Goal: Information Seeking & Learning: Learn about a topic

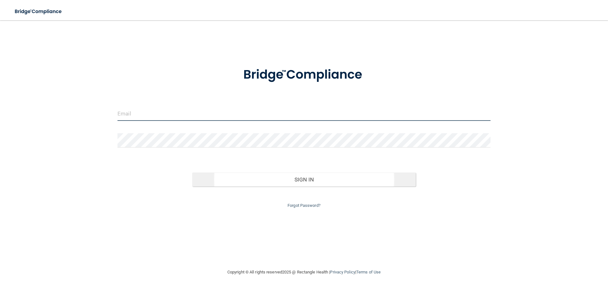
type input "[EMAIL_ADDRESS][DOMAIN_NAME]"
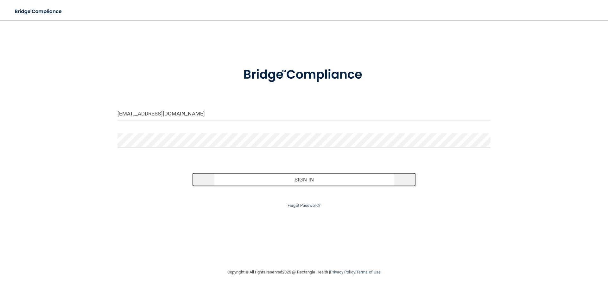
click at [299, 176] on button "Sign In" at bounding box center [304, 179] width 224 height 14
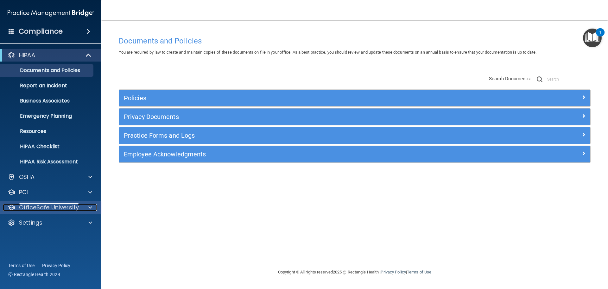
click at [73, 203] on p "OfficeSafe University" at bounding box center [49, 207] width 60 height 8
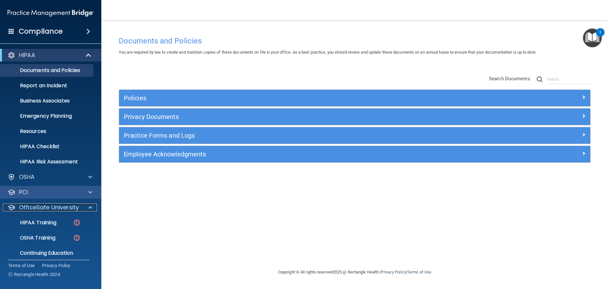
scroll to position [20, 0]
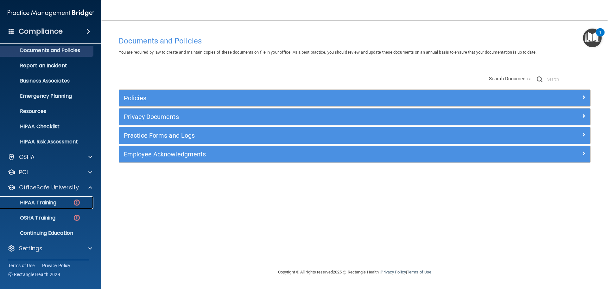
click at [52, 202] on p "HIPAA Training" at bounding box center [30, 202] width 52 height 6
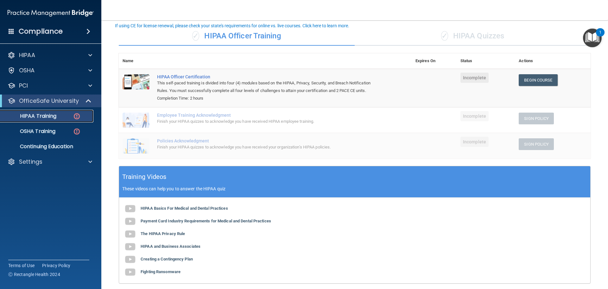
scroll to position [32, 0]
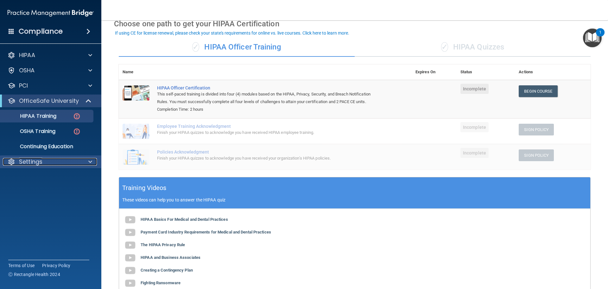
click at [91, 160] on span at bounding box center [90, 162] width 4 height 8
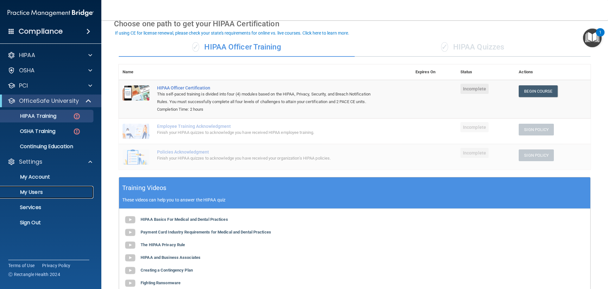
click at [50, 191] on p "My Users" at bounding box center [47, 192] width 86 height 6
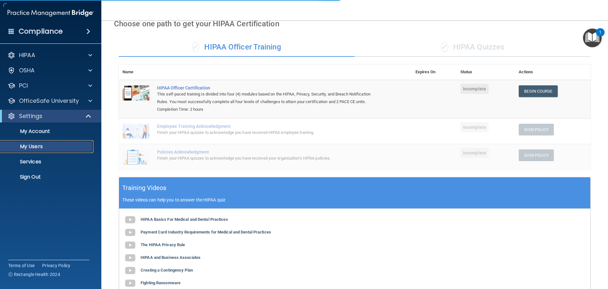
select select "20"
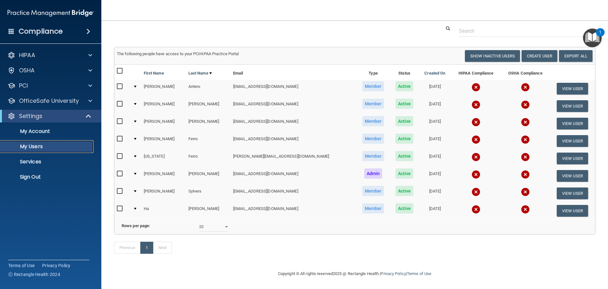
scroll to position [27, 0]
